Goal: Task Accomplishment & Management: Complete application form

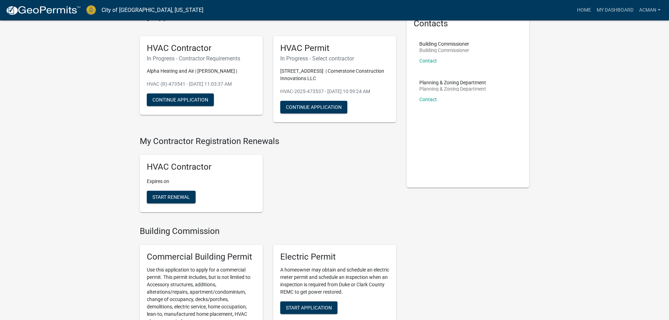
scroll to position [40, 0]
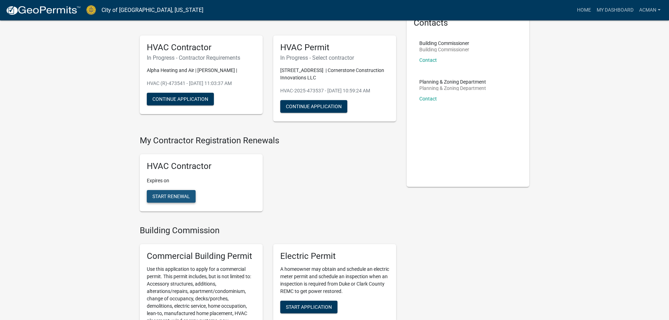
click at [170, 191] on button "Start Renewal" at bounding box center [171, 196] width 49 height 13
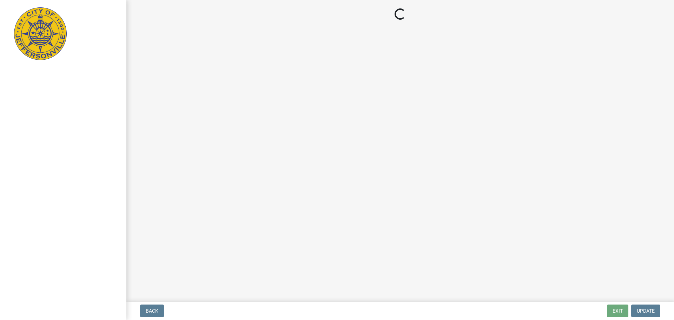
select select "IN"
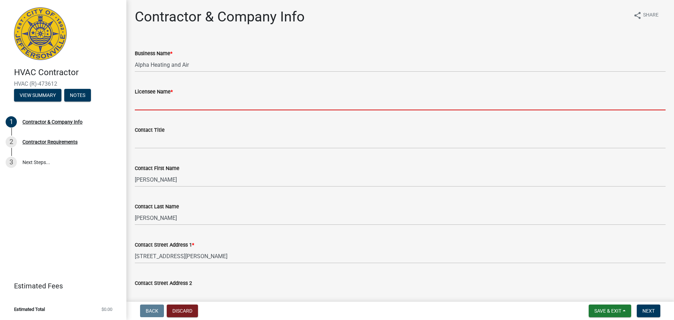
click at [207, 102] on input "Licensee Name *" at bounding box center [400, 103] width 531 height 14
type input "[PERSON_NAME]"
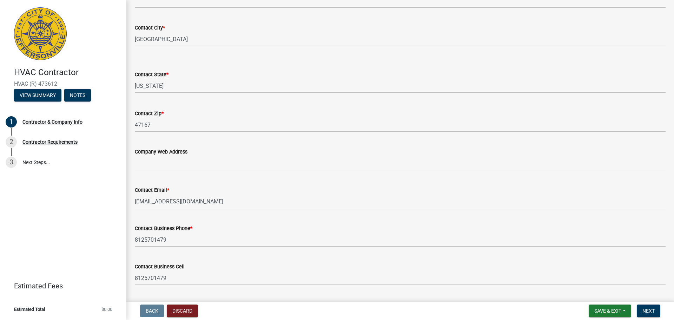
scroll to position [351, 0]
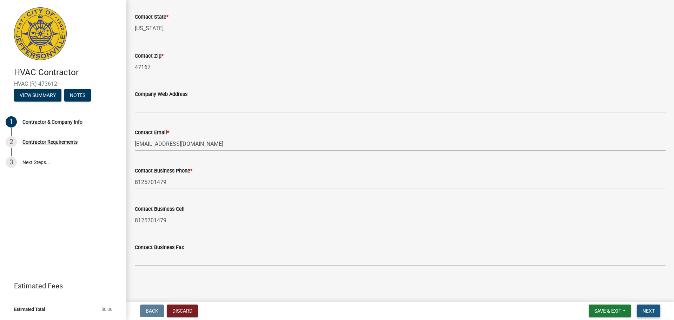
click at [654, 309] on span "Next" at bounding box center [649, 311] width 12 height 6
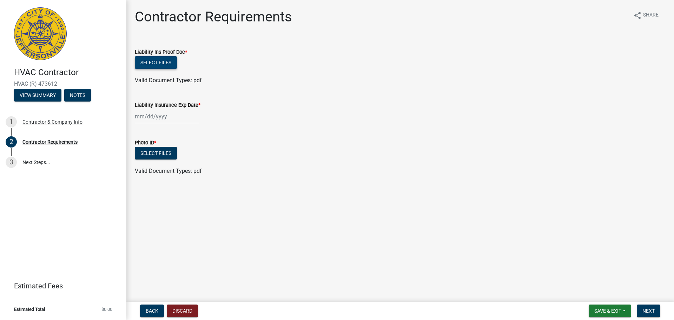
click at [161, 63] on button "Select files" at bounding box center [156, 62] width 42 height 13
click at [156, 152] on button "Select files" at bounding box center [156, 153] width 42 height 13
click at [161, 65] on button "Select files" at bounding box center [156, 62] width 42 height 13
click at [164, 61] on button "Select files" at bounding box center [156, 62] width 42 height 13
click at [159, 59] on button "Select files" at bounding box center [156, 62] width 42 height 13
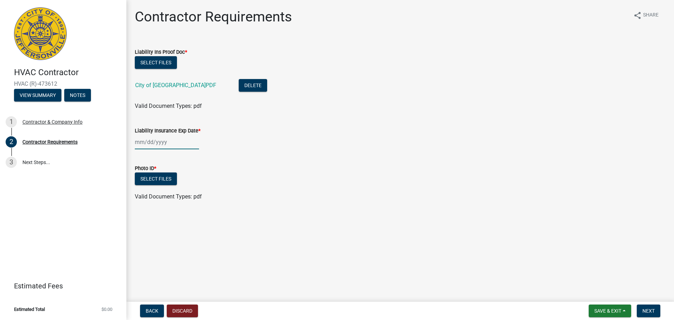
click at [175, 143] on div at bounding box center [167, 142] width 64 height 14
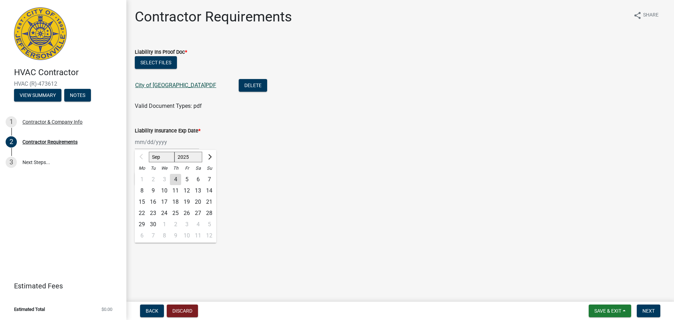
click at [158, 86] on link "City of [GEOGRAPHIC_DATA]PDF" at bounding box center [175, 85] width 81 height 7
click at [149, 137] on div "Sep Oct Nov [DATE] 2026 2027 2028 2029 2030 2031 2032 2033 2034 2035 2036 2037 …" at bounding box center [167, 142] width 64 height 14
click at [209, 160] on button "Next month" at bounding box center [209, 156] width 8 height 11
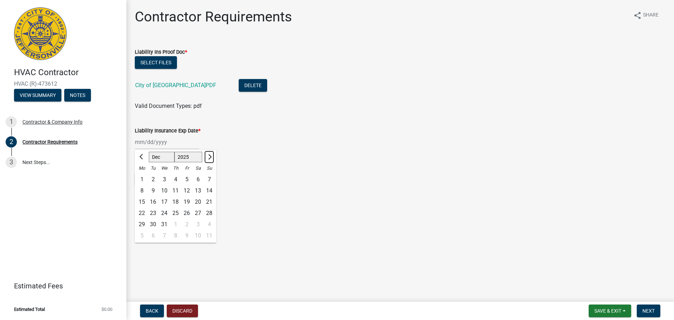
click at [209, 160] on button "Next month" at bounding box center [209, 156] width 8 height 11
select select "1"
select select "2026"
click at [209, 160] on button "Next month" at bounding box center [209, 156] width 8 height 11
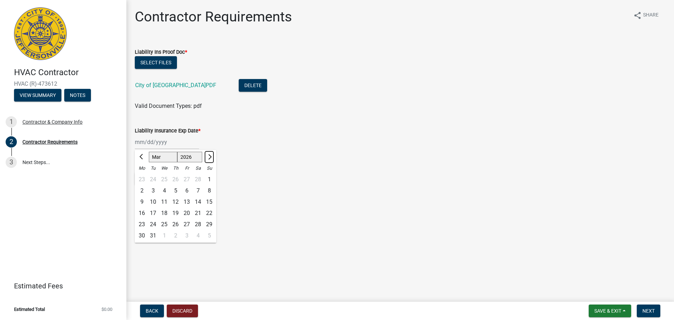
click at [208, 160] on button "Next month" at bounding box center [209, 156] width 8 height 11
select select "7"
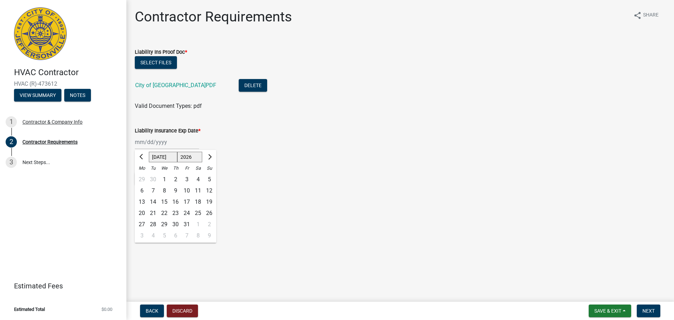
click at [165, 181] on div "1" at bounding box center [164, 179] width 11 height 11
type input "[DATE]"
click at [165, 181] on button "Select files" at bounding box center [156, 178] width 42 height 13
click at [166, 177] on button "Select files" at bounding box center [156, 178] width 42 height 13
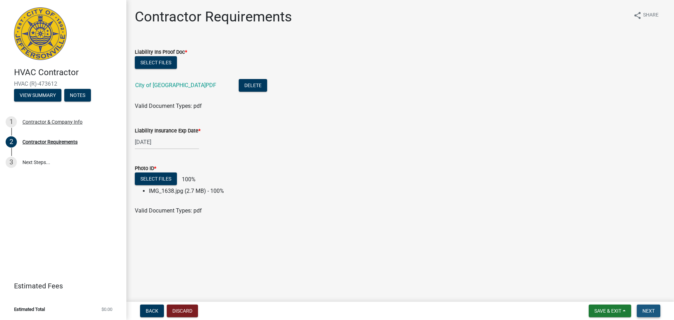
click at [649, 312] on span "Next" at bounding box center [649, 311] width 12 height 6
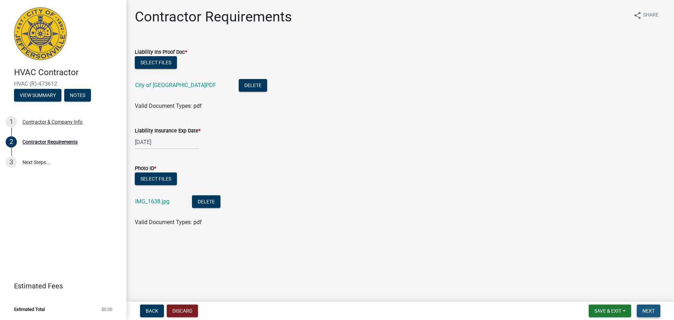
click at [653, 307] on button "Next" at bounding box center [649, 310] width 24 height 13
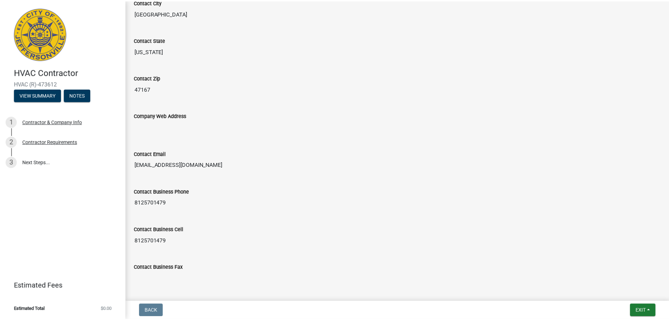
scroll to position [390, 0]
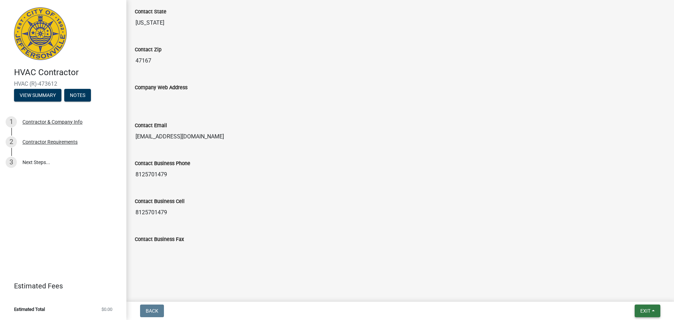
click at [656, 309] on button "Exit" at bounding box center [648, 310] width 26 height 13
click at [621, 290] on button "Save & Exit" at bounding box center [632, 292] width 56 height 17
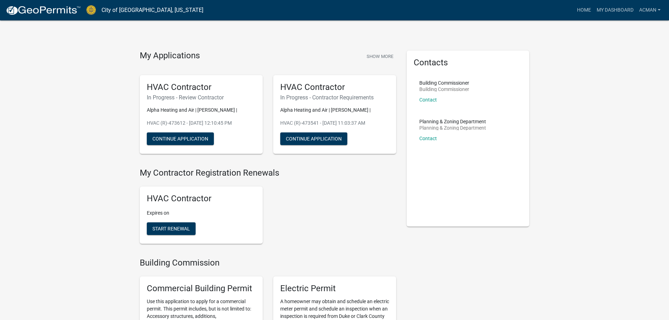
scroll to position [21, 0]
